Goal: Find specific page/section: Find specific page/section

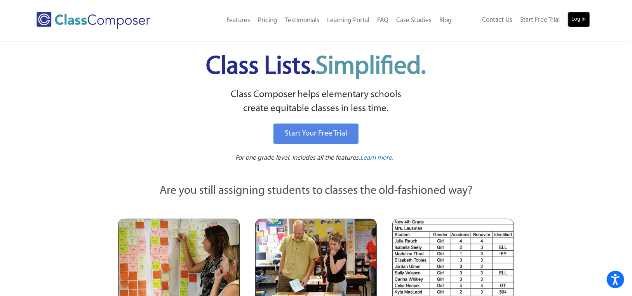
click at [578, 24] on link "Log In" at bounding box center [579, 20] width 22 height 16
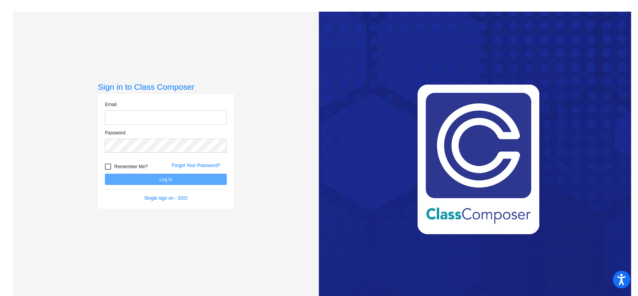
type input "[EMAIL_ADDRESS][DOMAIN_NAME]"
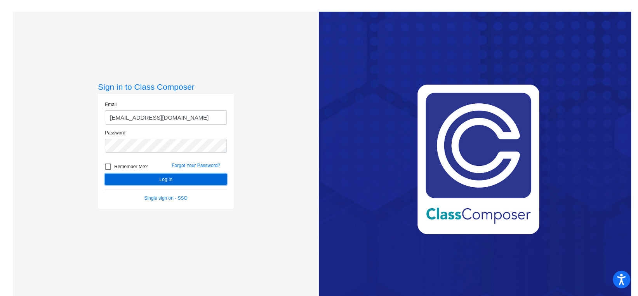
click at [165, 177] on button "Log In" at bounding box center [166, 179] width 122 height 11
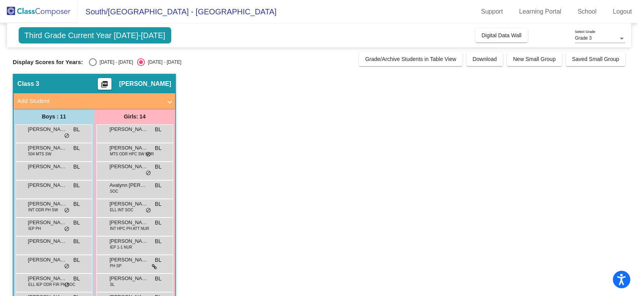
click at [103, 64] on div "[DATE] - [DATE]" at bounding box center [115, 62] width 36 height 7
click at [93, 66] on input "[DATE] - [DATE]" at bounding box center [92, 66] width 0 height 0
radio input "true"
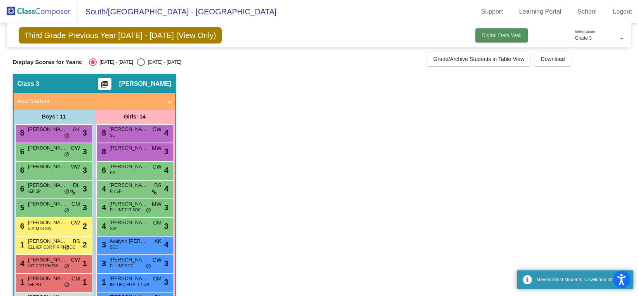
click at [498, 40] on button "Digital Data Wall" at bounding box center [501, 35] width 52 height 14
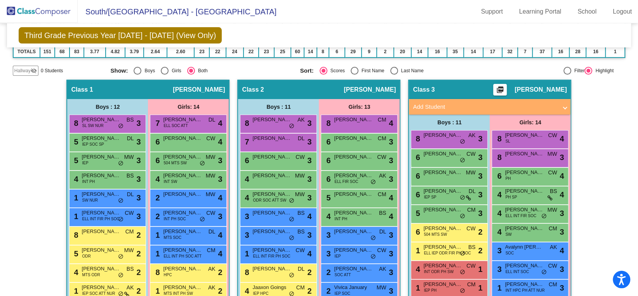
scroll to position [155, 0]
